Goal: Complete application form

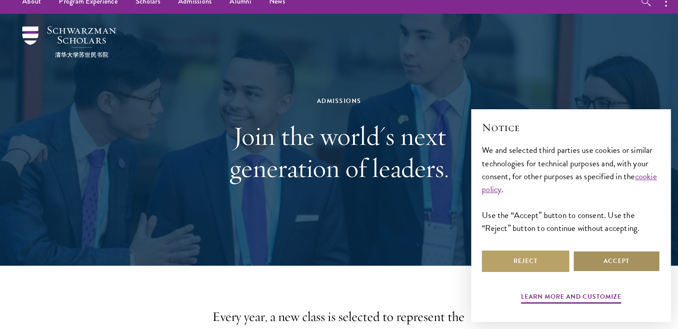
click at [593, 256] on button "Accept" at bounding box center [616, 261] width 87 height 21
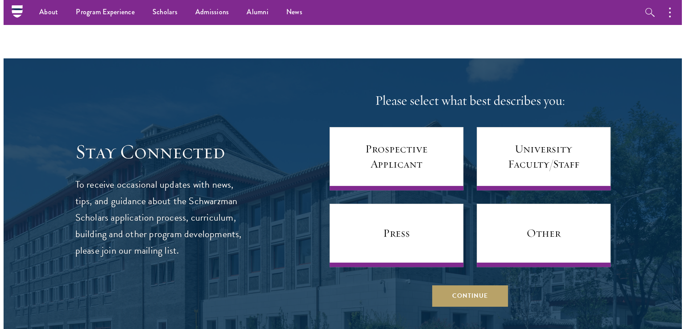
scroll to position [3449, 0]
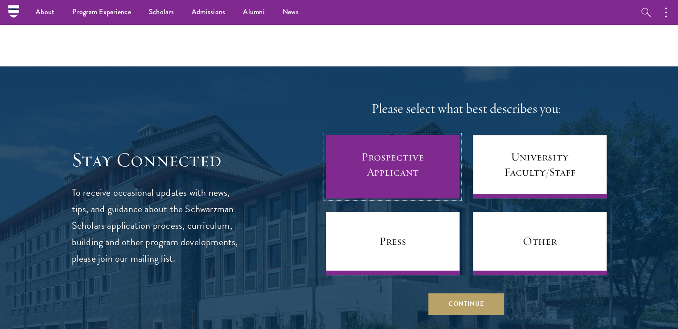
click at [429, 159] on link "Prospective Applicant" at bounding box center [393, 166] width 134 height 63
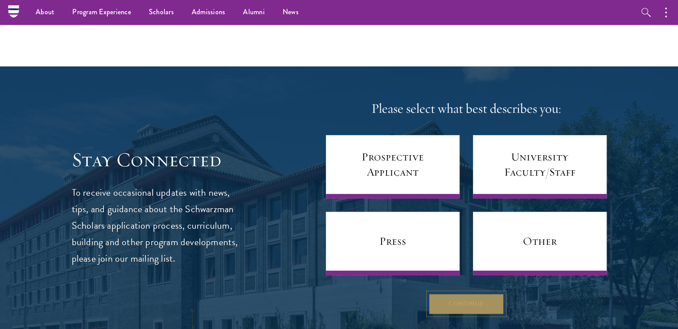
click at [457, 293] on button "Continue" at bounding box center [467, 303] width 76 height 21
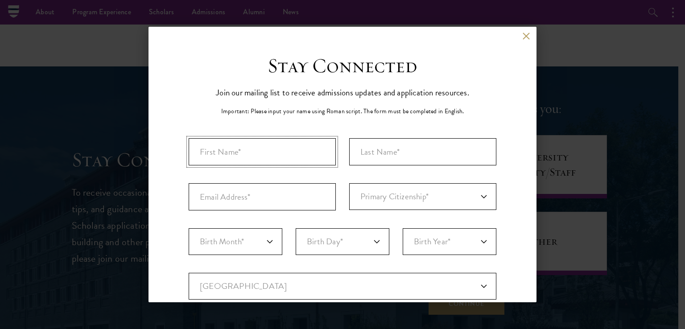
click at [285, 154] on input "First Name*" at bounding box center [262, 151] width 147 height 27
type input "[PERSON_NAME]"
type input "[EMAIL_ADDRESS][DOMAIN_NAME]"
select select "SF"
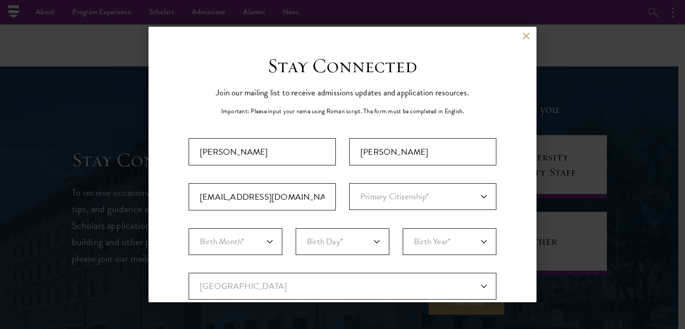
type input "[GEOGRAPHIC_DATA]"
select select "Western Cape"
click at [396, 191] on select "Primary Citizenship* [GEOGRAPHIC_DATA] [DEMOGRAPHIC_DATA] [DEMOGRAPHIC_DATA] [D…" at bounding box center [422, 196] width 147 height 27
select select "SF"
click at [349, 183] on select "Primary Citizenship* [GEOGRAPHIC_DATA] [DEMOGRAPHIC_DATA] [DEMOGRAPHIC_DATA] [D…" at bounding box center [422, 196] width 147 height 27
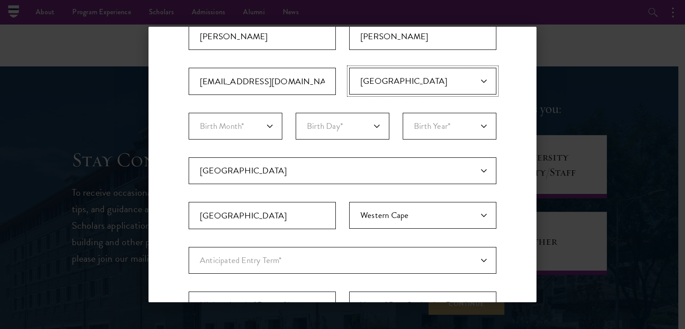
scroll to position [117, 0]
click at [257, 123] on select "Birth Month* January February March April May June July August September Octobe…" at bounding box center [236, 124] width 94 height 27
select select "08"
click at [189, 111] on select "Birth Month* January February March April May June July August September Octobe…" at bounding box center [236, 124] width 94 height 27
click at [349, 125] on select "Birth Day* 1 2 3 4 5 6 7 8 9 10 11 12 13 14 15 16 17 18 19 20 21 22 23 24 25 26…" at bounding box center [343, 124] width 94 height 27
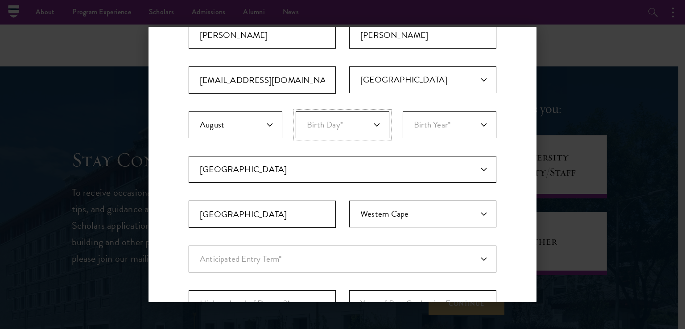
select select "05"
click at [296, 111] on select "Birth Day* 1 2 3 4 5 6 7 8 9 10 11 12 13 14 15 16 17 18 19 20 21 22 23 24 25 26…" at bounding box center [343, 124] width 94 height 27
click at [442, 114] on select "Birth Year* [DEMOGRAPHIC_DATA] [DEMOGRAPHIC_DATA] [DEMOGRAPHIC_DATA] [DEMOGRAPH…" at bounding box center [450, 124] width 94 height 27
select select "2002"
click at [403, 111] on select "Birth Year* [DEMOGRAPHIC_DATA] [DEMOGRAPHIC_DATA] [DEMOGRAPHIC_DATA] [DEMOGRAPH…" at bounding box center [450, 124] width 94 height 27
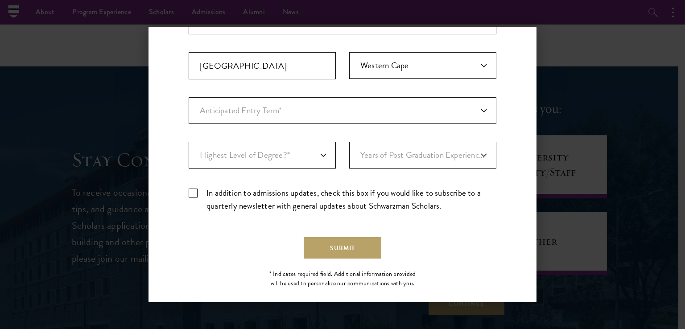
scroll to position [266, 0]
click at [255, 107] on select "Anticipated Entry Term* [DATE] (Application opens [DATE]) Just Exploring" at bounding box center [343, 110] width 308 height 27
select select "e64b8ab3-eabb-4867-96d5-7e6b4840665f"
click at [189, 97] on select "Anticipated Entry Term* [DATE] (Application opens [DATE]) Just Exploring" at bounding box center [343, 110] width 308 height 27
click at [259, 155] on select "Highest Level of Degree?* PHD Bachelor's Master's Current Undergraduate Student" at bounding box center [262, 154] width 147 height 27
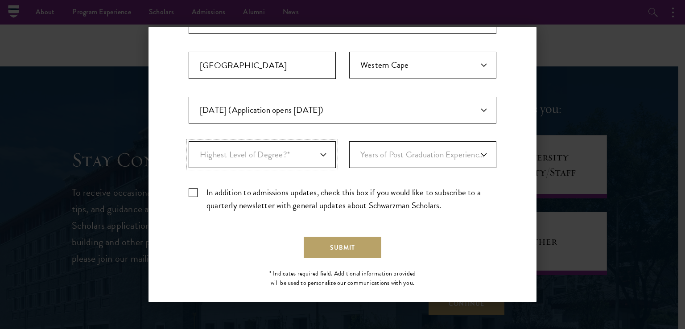
select select "baef124f-e103-44b1-8ca6-5d0669438e44"
click at [189, 141] on select "Highest Level of Degree?* PHD Bachelor's Master's Current Undergraduate Student" at bounding box center [262, 154] width 147 height 27
click at [401, 150] on select "Years of Post Graduation Experience?* 1 2 3 4 5 6 7 8 9 10" at bounding box center [422, 154] width 147 height 27
select select "1"
click at [349, 141] on select "Years of Post Graduation Experience?* 1 2 3 4 5 6 7 8 9 10" at bounding box center [422, 154] width 147 height 27
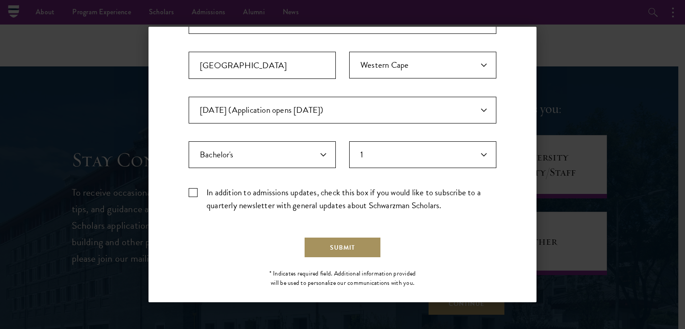
click at [341, 237] on button "Submit" at bounding box center [343, 247] width 78 height 21
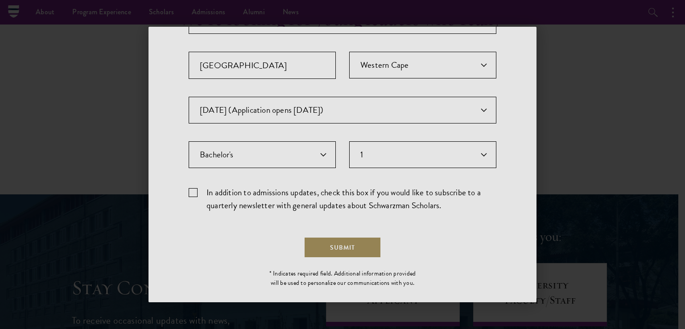
scroll to position [0, 0]
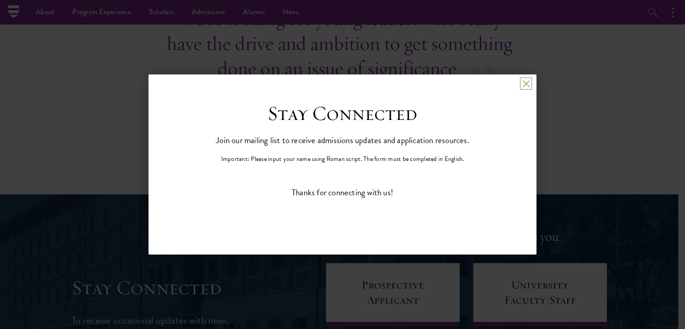
click at [523, 87] on button at bounding box center [526, 84] width 8 height 8
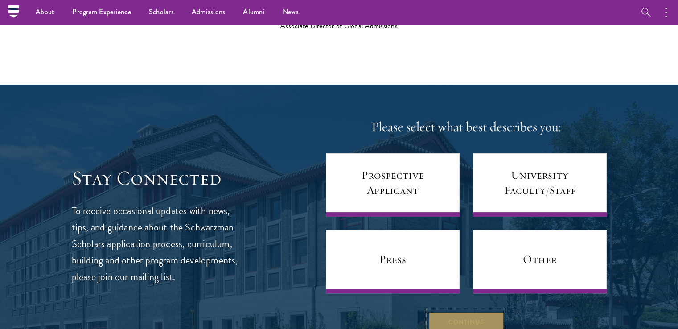
scroll to position [3431, 0]
